Goal: Information Seeking & Learning: Learn about a topic

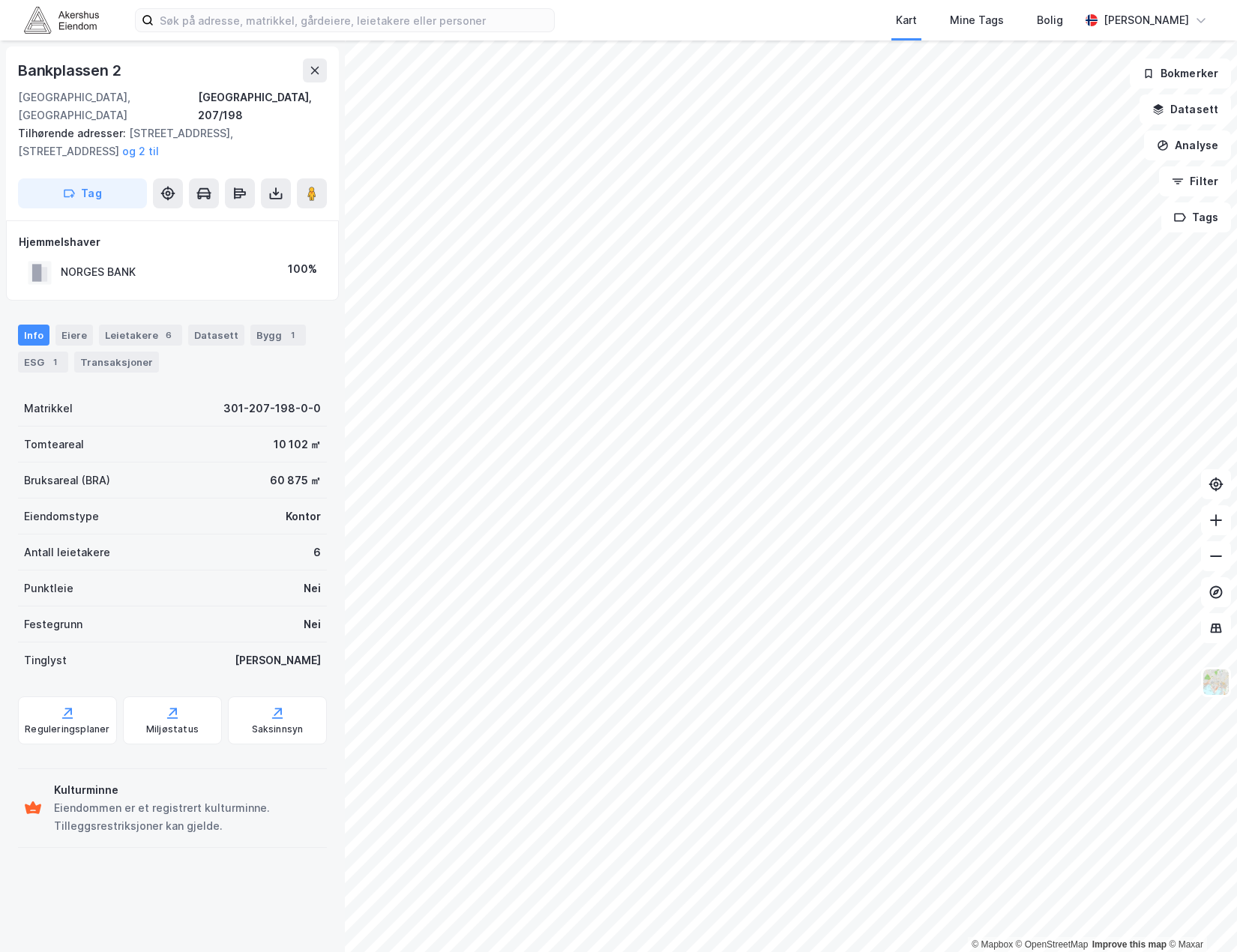
click at [858, 326] on html "Kart Mine Tags Bolig [PERSON_NAME] © Mapbox © OpenStreetMap Improve this map © …" at bounding box center [618, 476] width 1237 height 952
